Goal: Find specific page/section: Find specific page/section

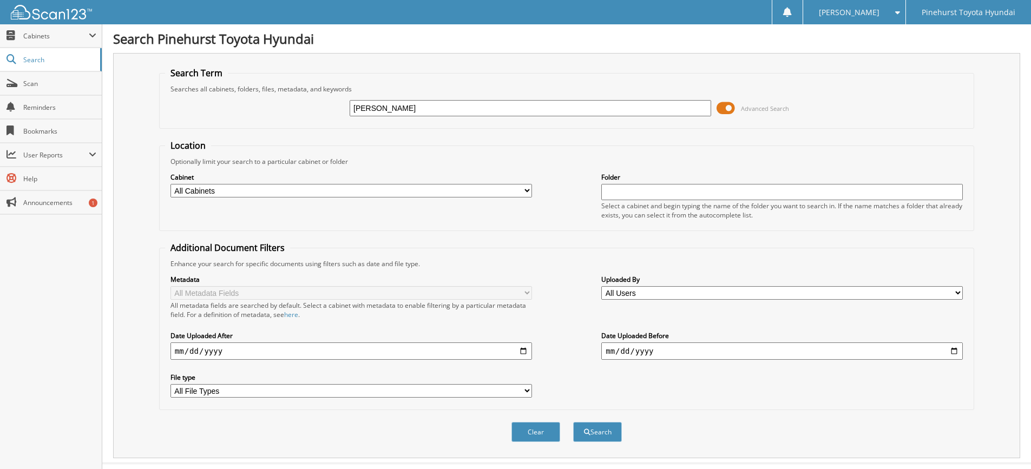
type input "[PERSON_NAME]"
click at [573, 422] on button "Search" at bounding box center [597, 432] width 49 height 20
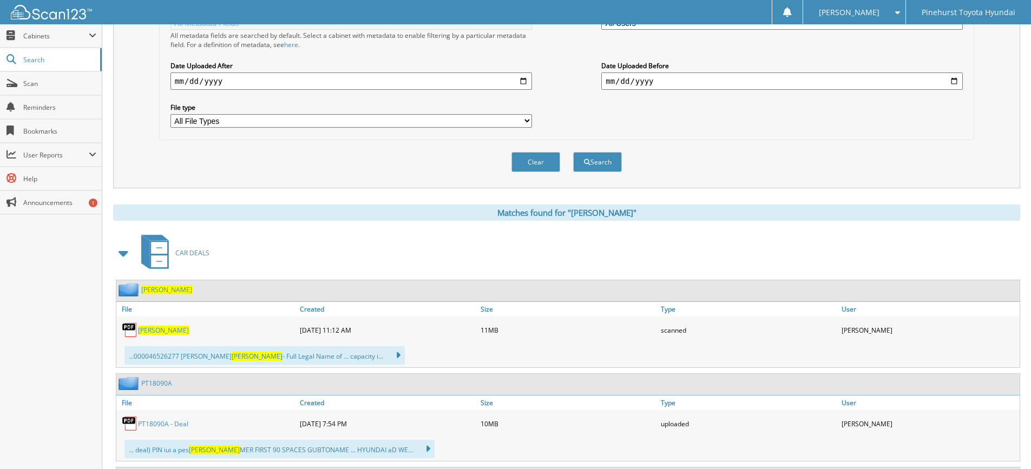
scroll to position [271, 0]
click at [146, 332] on span "[PERSON_NAME]" at bounding box center [163, 329] width 51 height 9
